Goal: Use online tool/utility: Utilize a website feature to perform a specific function

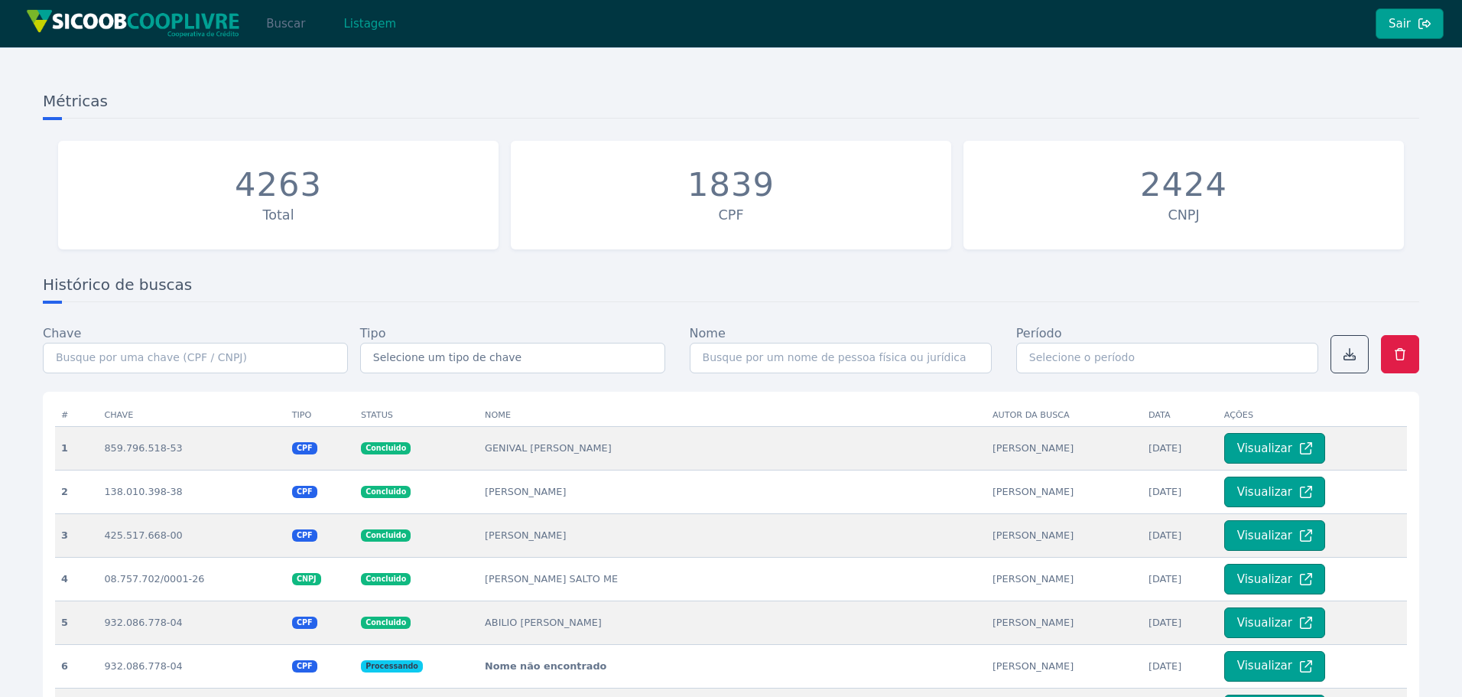
click at [282, 34] on button "Buscar" at bounding box center [285, 23] width 65 height 31
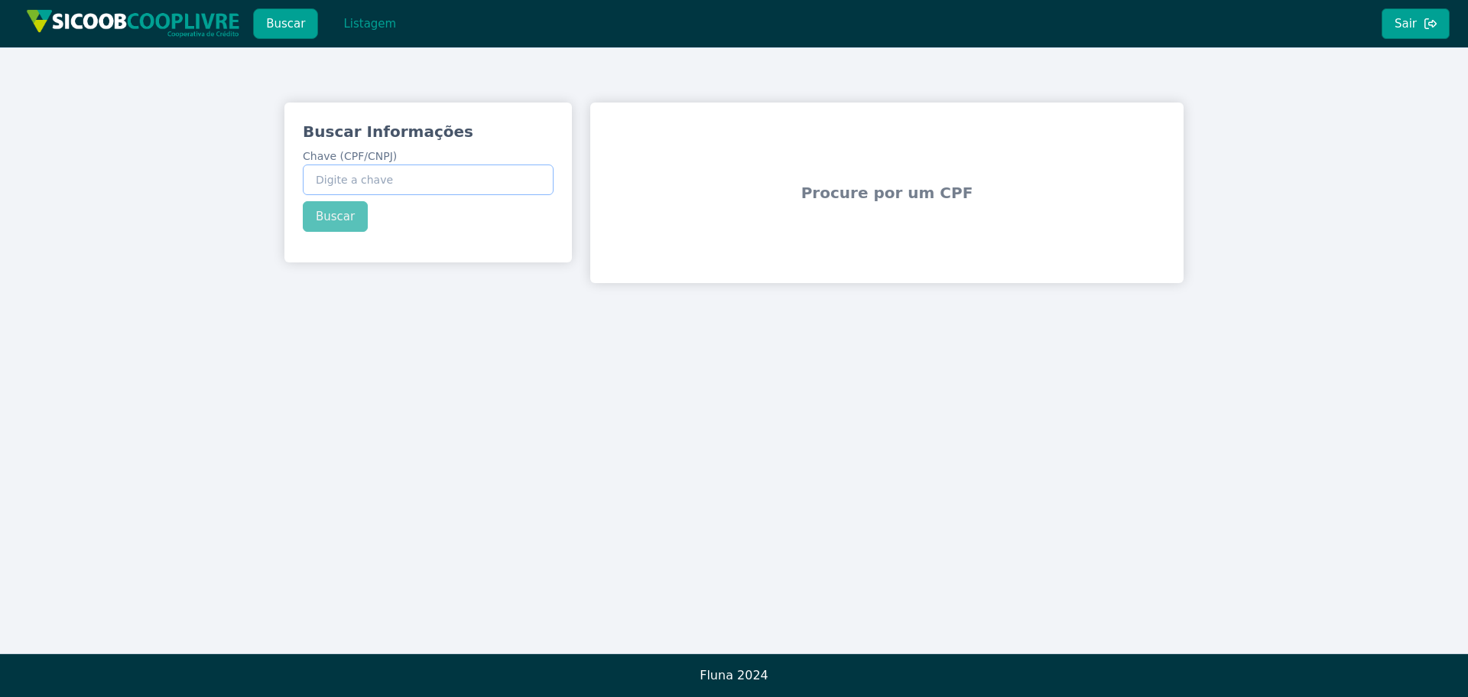
click at [378, 187] on input "Chave (CPF/CNPJ)" at bounding box center [428, 179] width 251 height 31
paste input "40.891.403/0001-92"
type input "40.891.403/0001-92"
click at [348, 204] on div "Buscar Informações Chave (CPF/CNPJ) 40.891.403/0001-92 Buscar" at bounding box center [429, 176] width 288 height 148
click at [347, 213] on button "Buscar" at bounding box center [335, 216] width 65 height 31
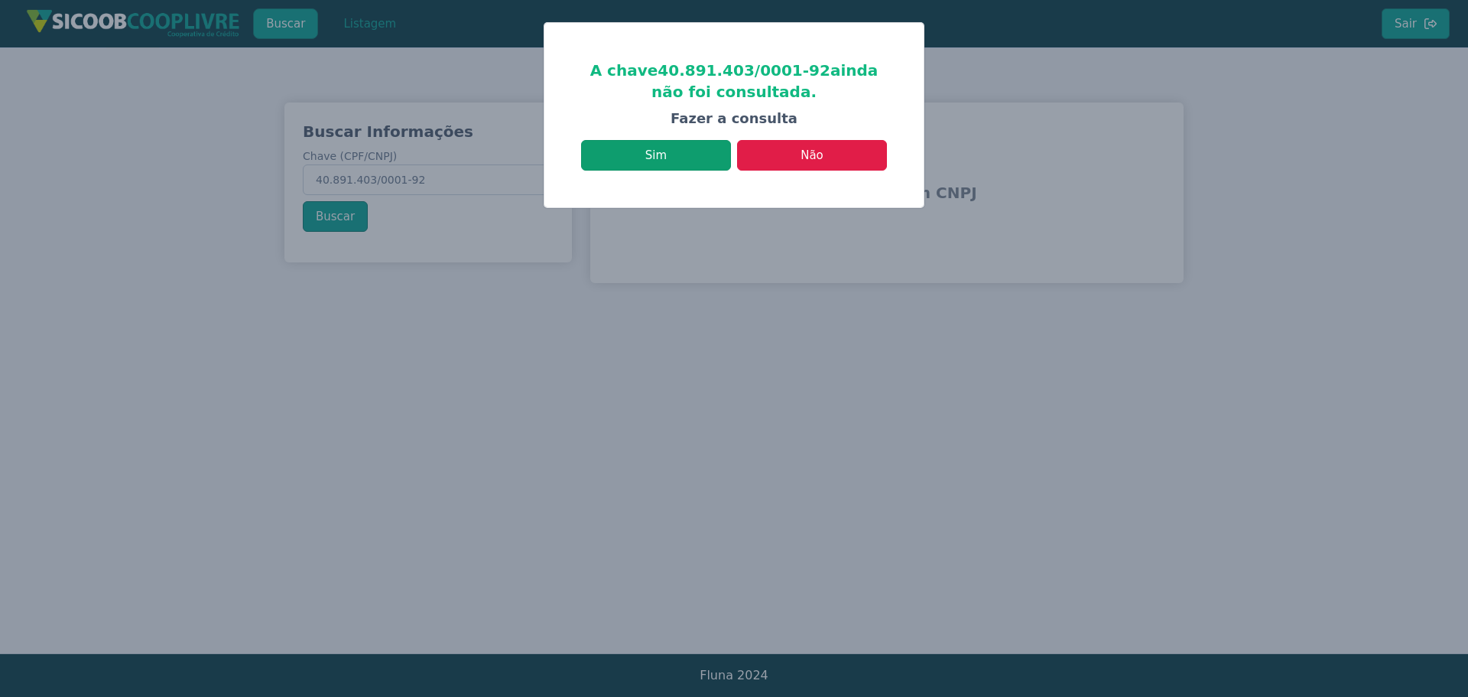
click at [703, 160] on button "Sim" at bounding box center [656, 155] width 150 height 31
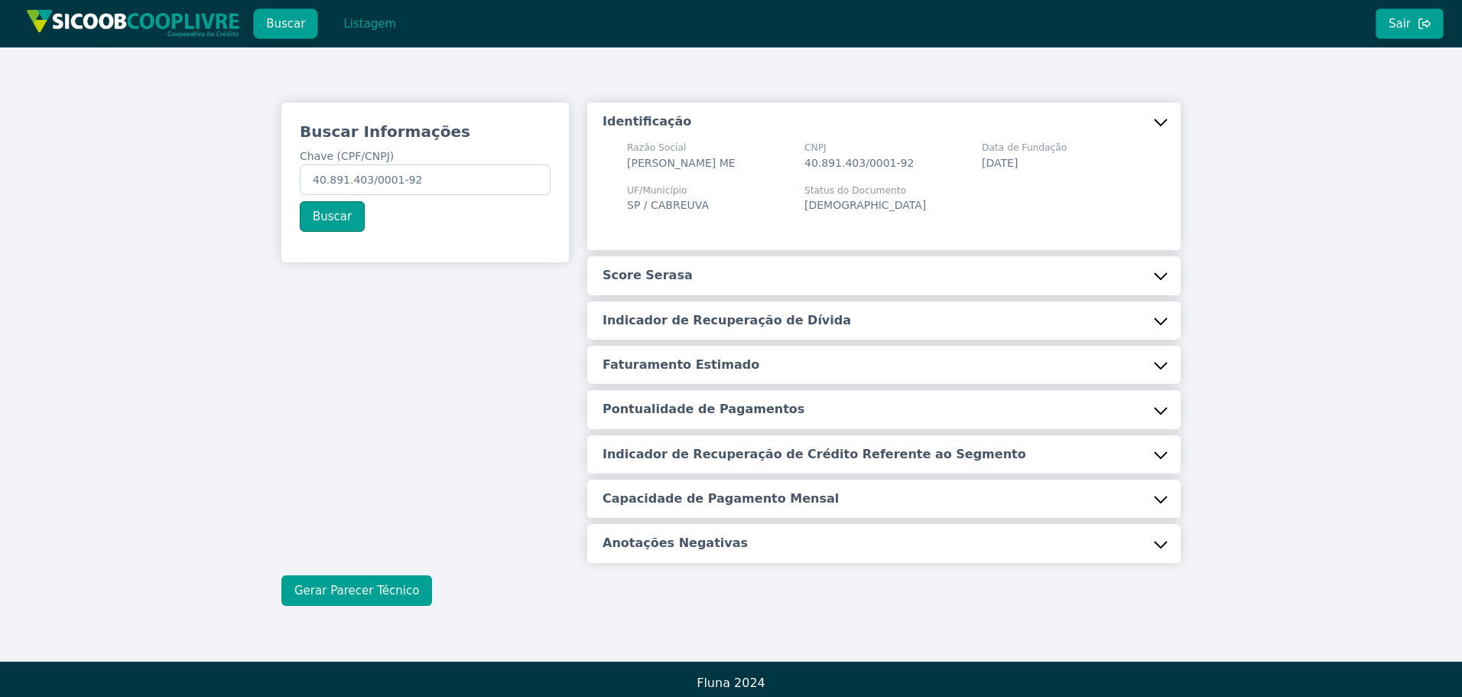
click at [382, 603] on button "Gerar Parecer Técnico" at bounding box center [356, 590] width 151 height 31
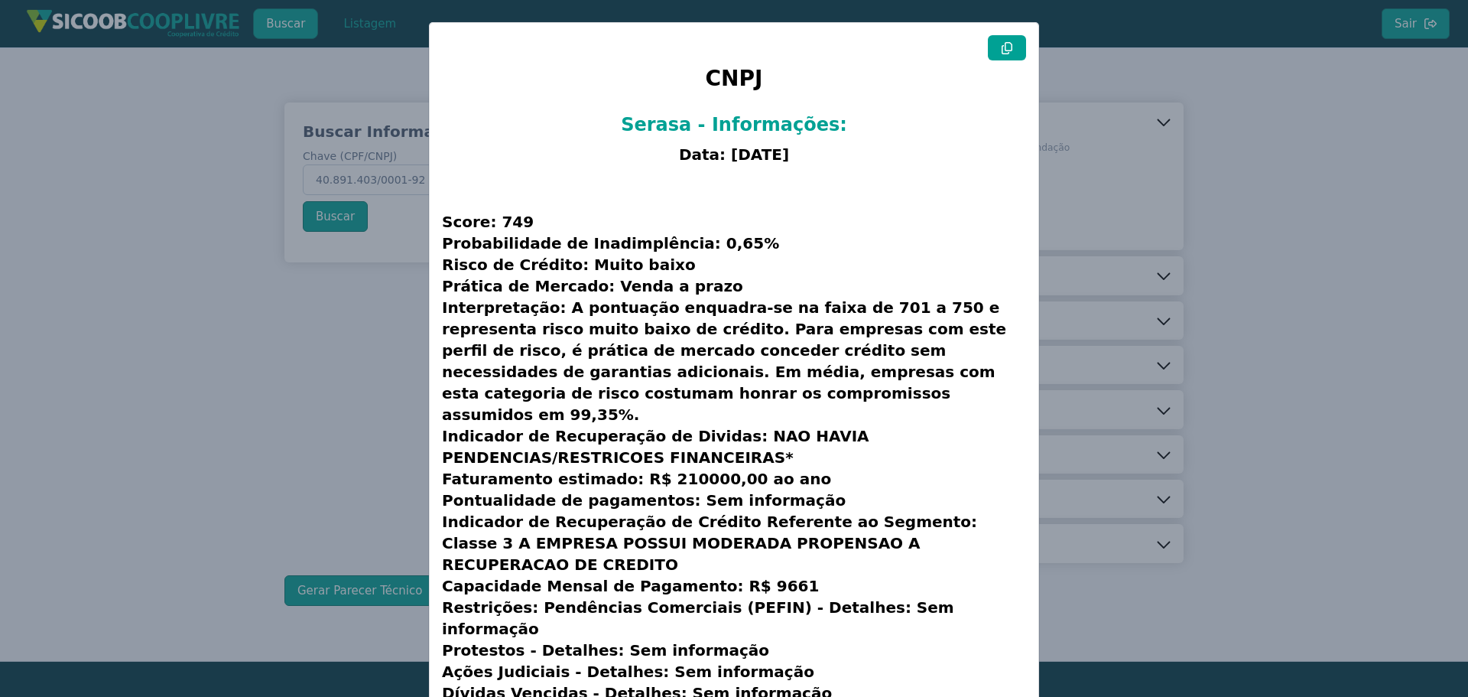
click at [1020, 60] on button at bounding box center [1007, 47] width 38 height 25
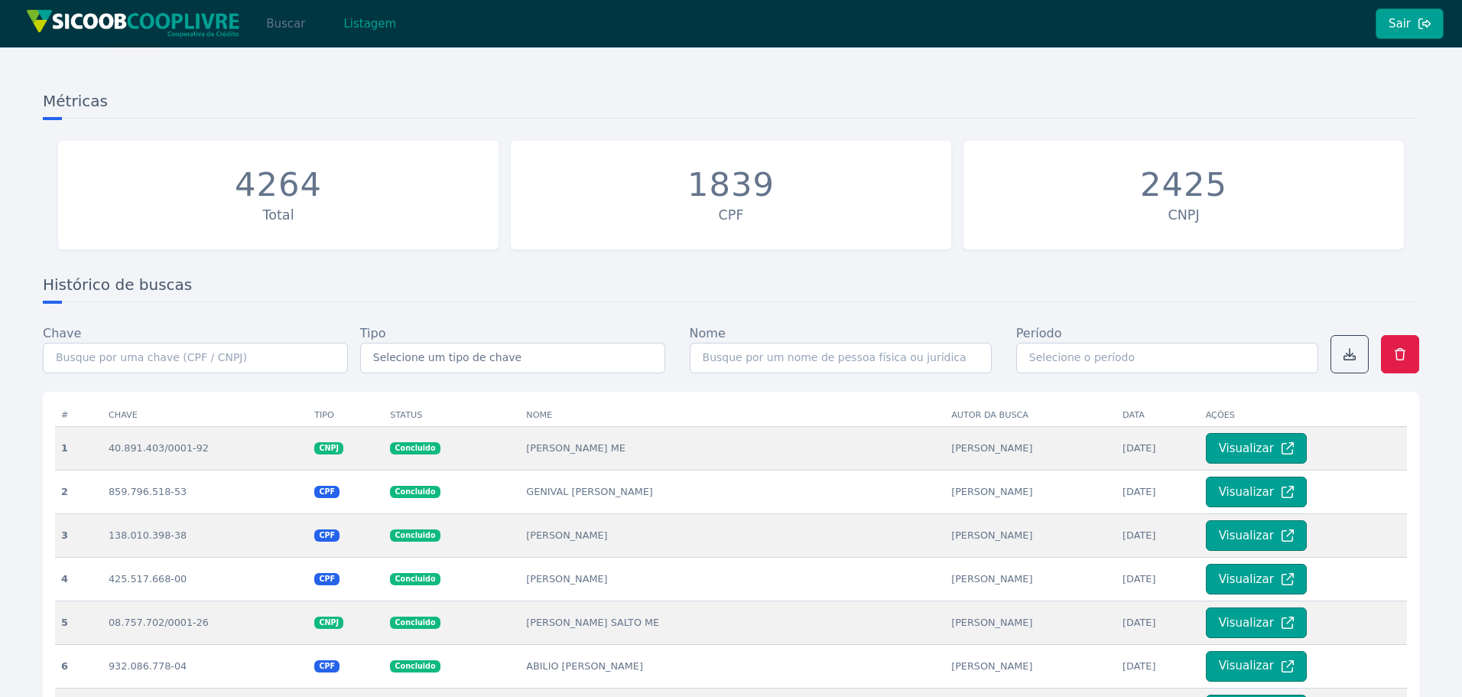
click at [290, 27] on button "Buscar" at bounding box center [285, 23] width 65 height 31
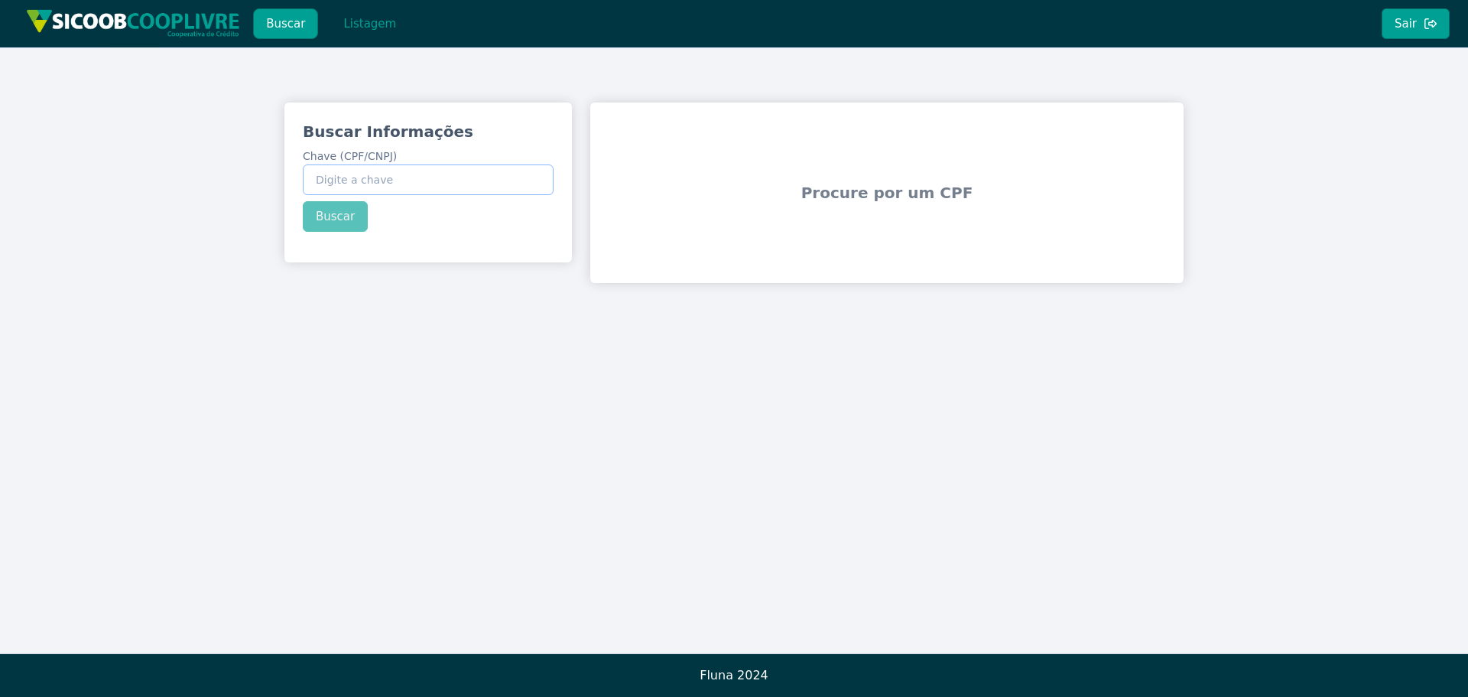
click at [370, 173] on input "Chave (CPF/CNPJ)" at bounding box center [428, 179] width 251 height 31
paste input "55.806.775/0001-40"
type input "55.806.775/0001-40"
click at [336, 224] on div "Buscar Informações Chave (CPF/CNPJ) 55.806.775/0001-40 Buscar" at bounding box center [429, 176] width 288 height 148
click at [336, 220] on button "Buscar" at bounding box center [335, 216] width 65 height 31
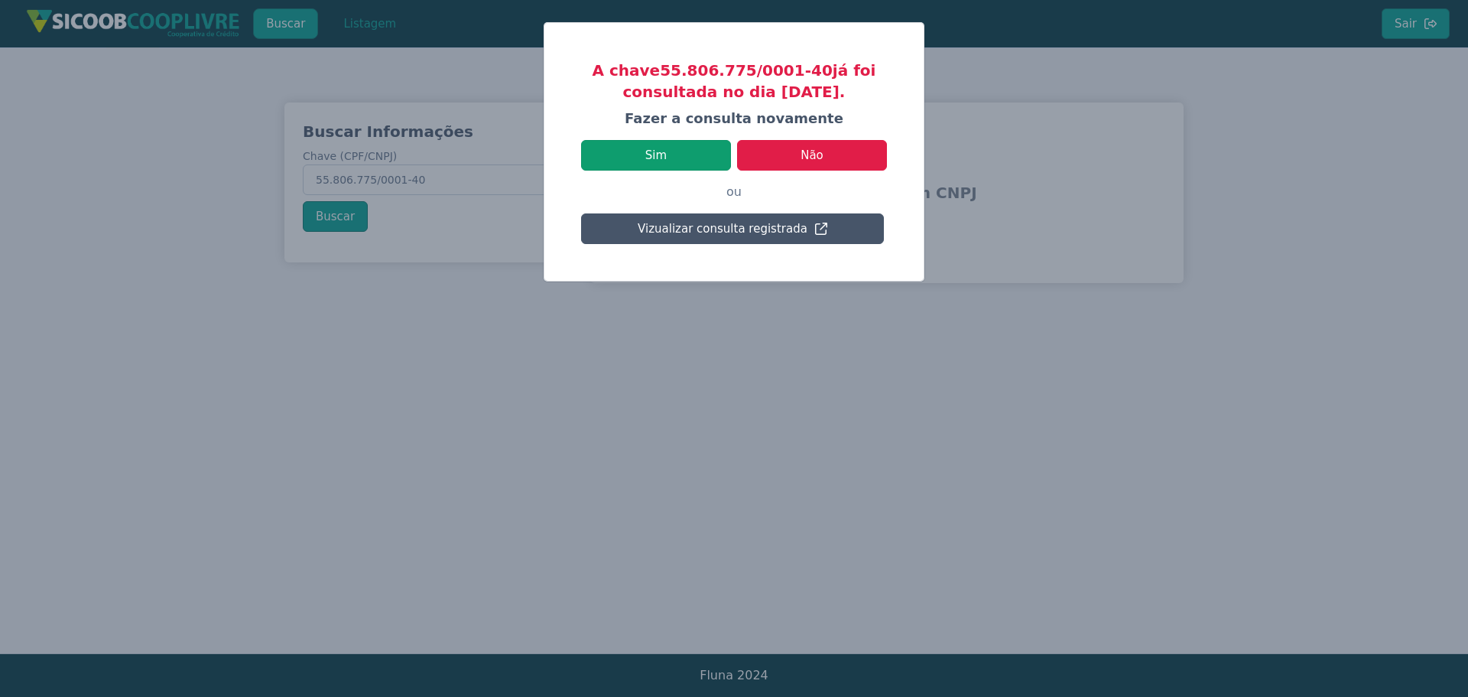
click at [659, 151] on button "Sim" at bounding box center [656, 155] width 150 height 31
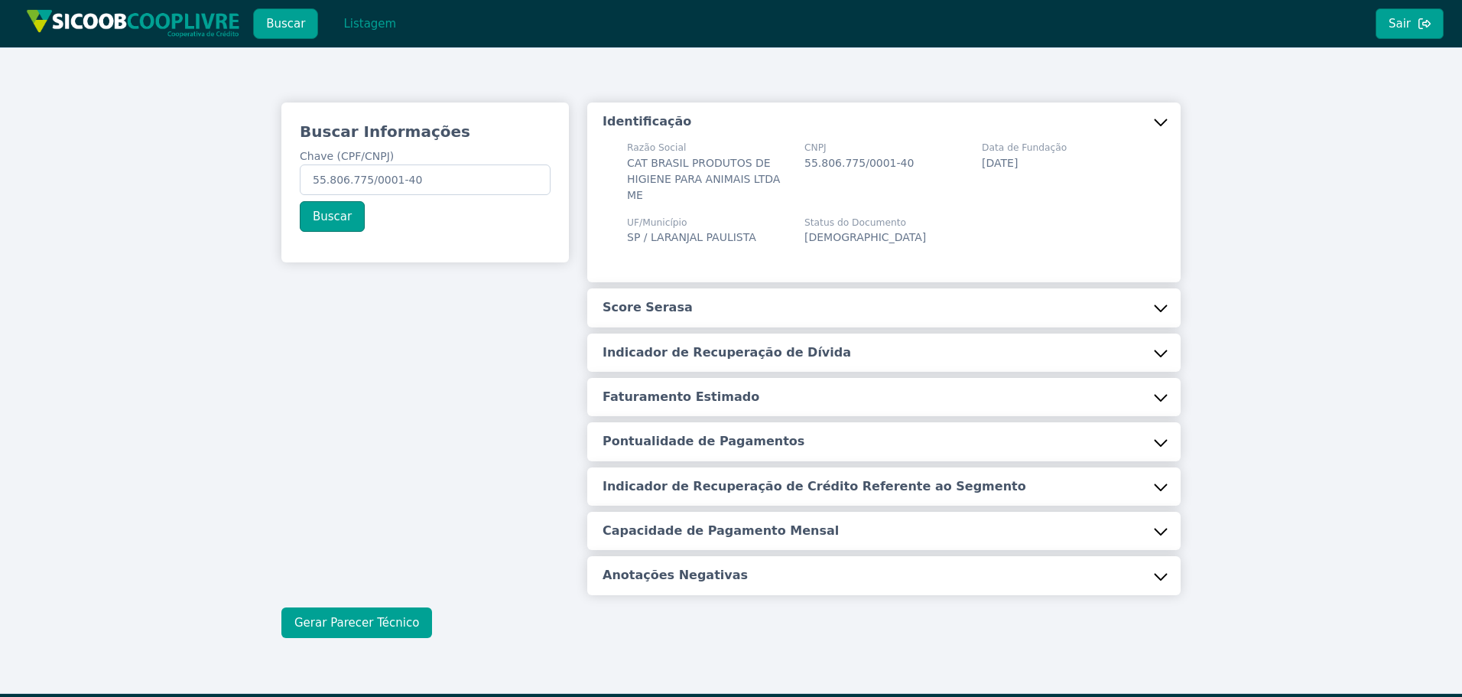
click at [368, 607] on button "Gerar Parecer Técnico" at bounding box center [356, 622] width 151 height 31
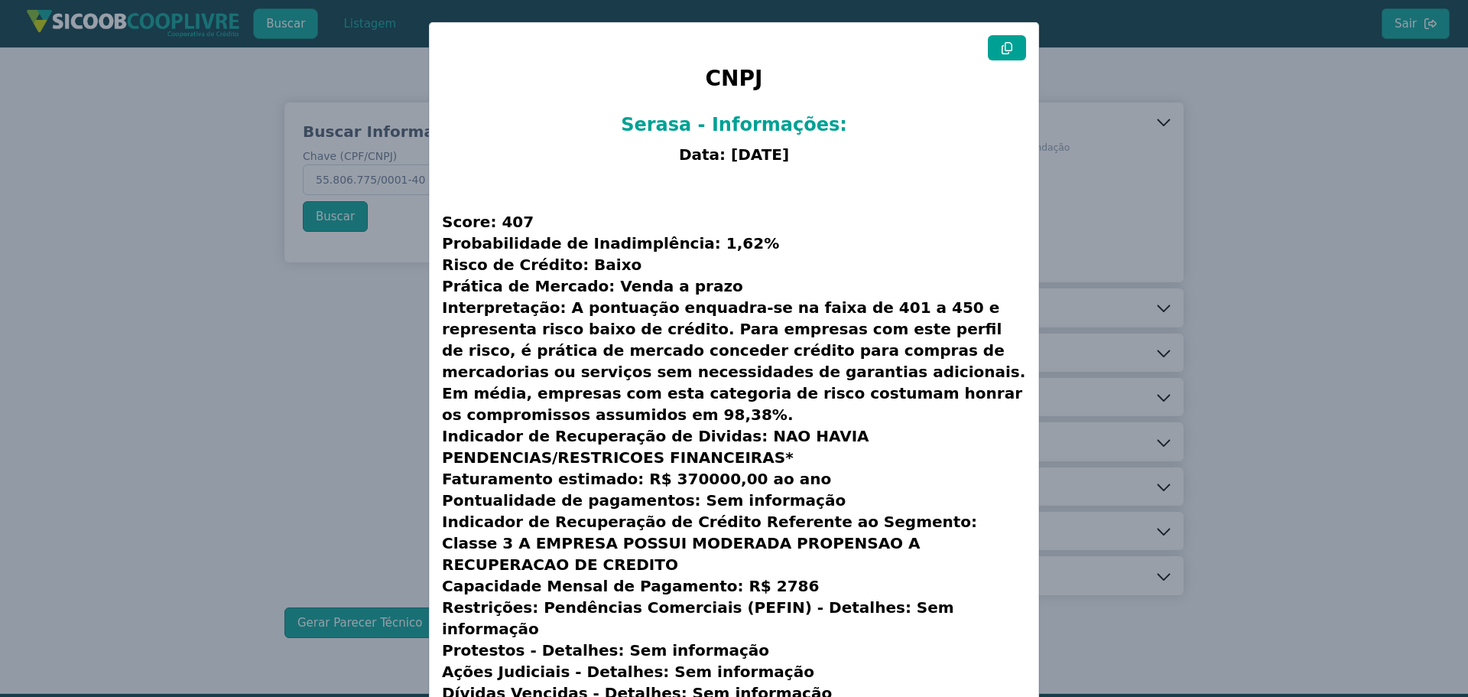
click at [1017, 47] on button at bounding box center [1007, 47] width 38 height 25
